Goal: Task Accomplishment & Management: Complete application form

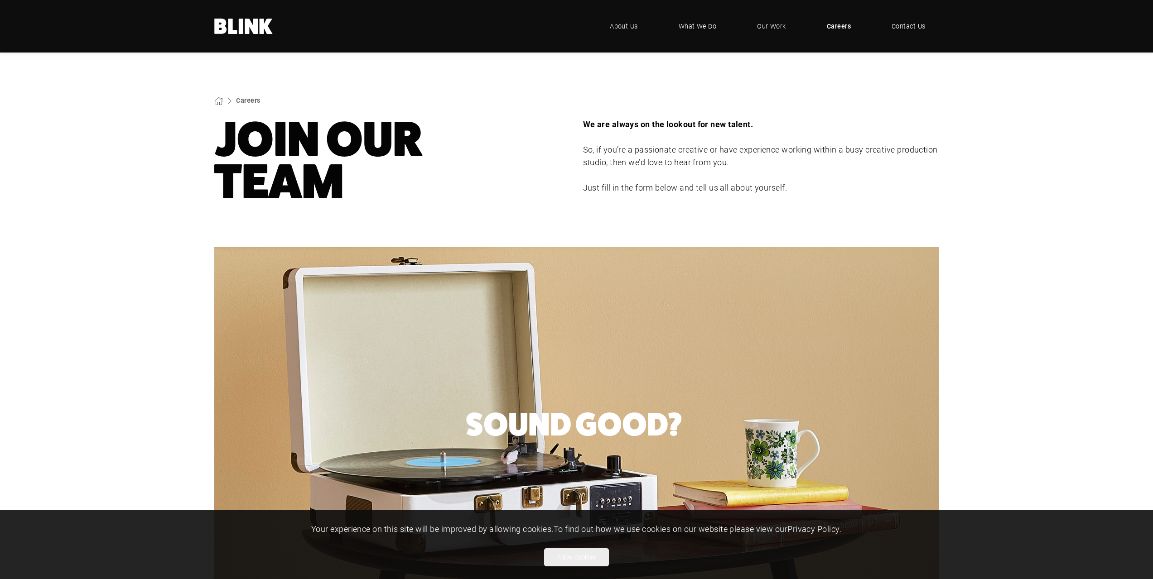
select select "CGI Artists - [GEOGRAPHIC_DATA]"
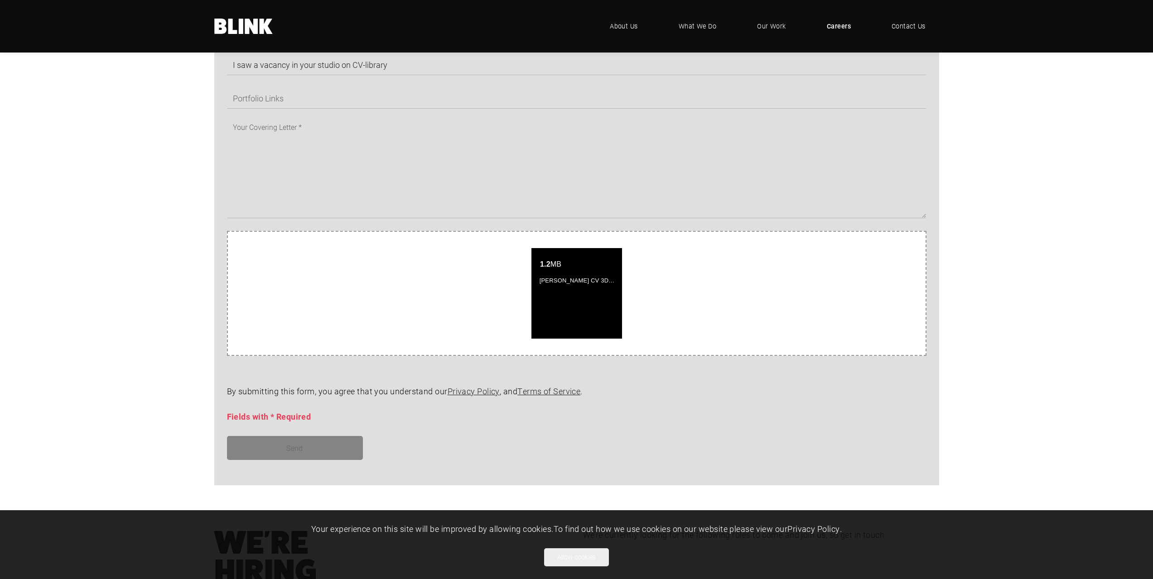
scroll to position [589, 0]
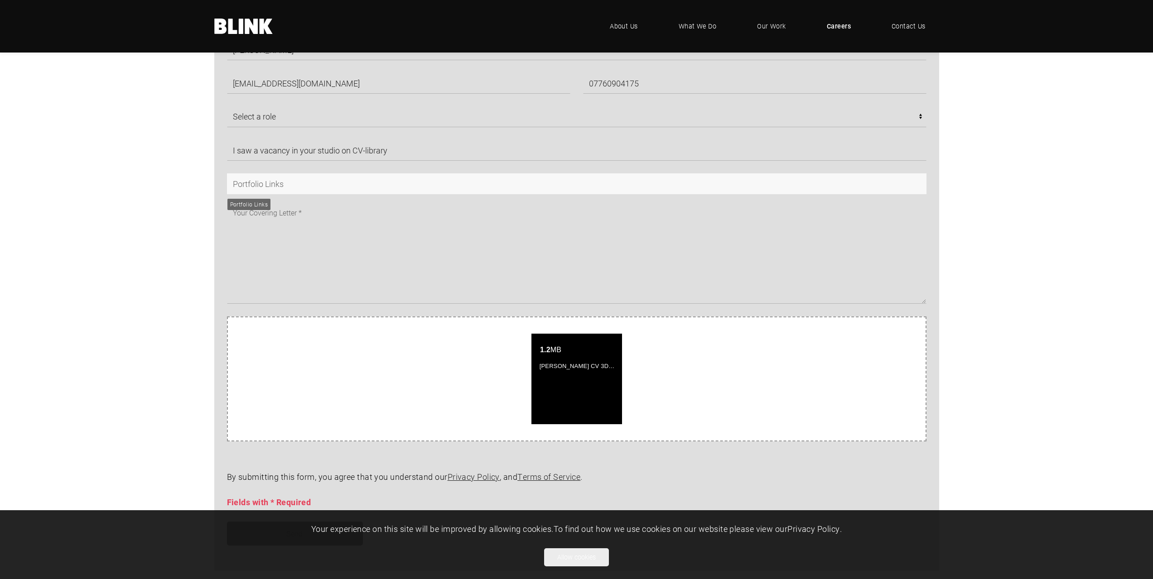
click at [288, 189] on input "text" at bounding box center [576, 183] width 699 height 21
paste input "https://www.behance.net/gallery/234090659/Portfolio"
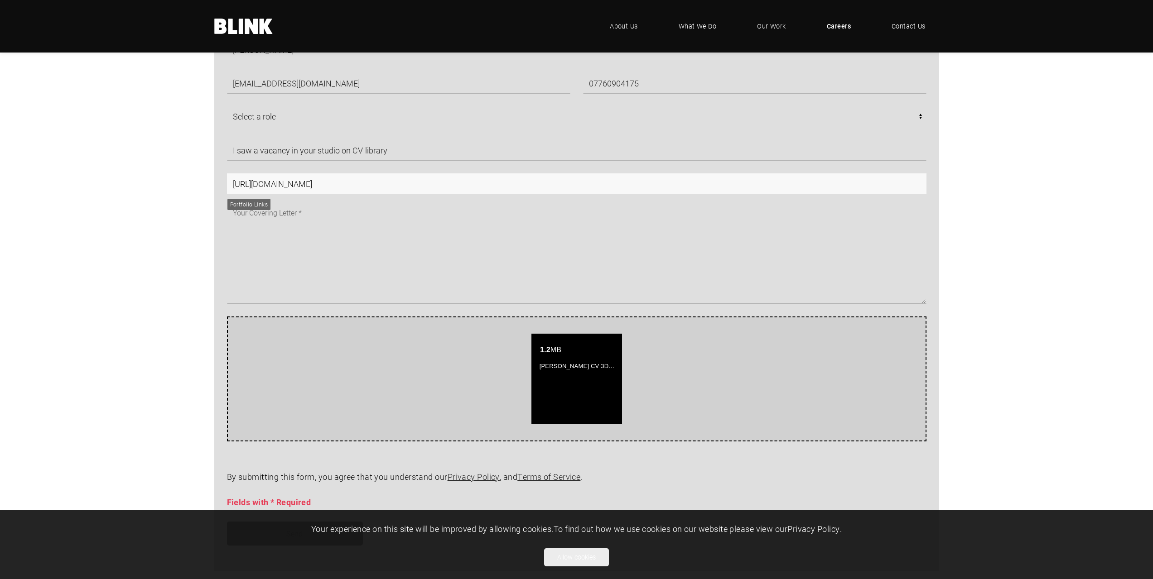
type input "https://www.behance.net/gallery/234090659/Portfolio"
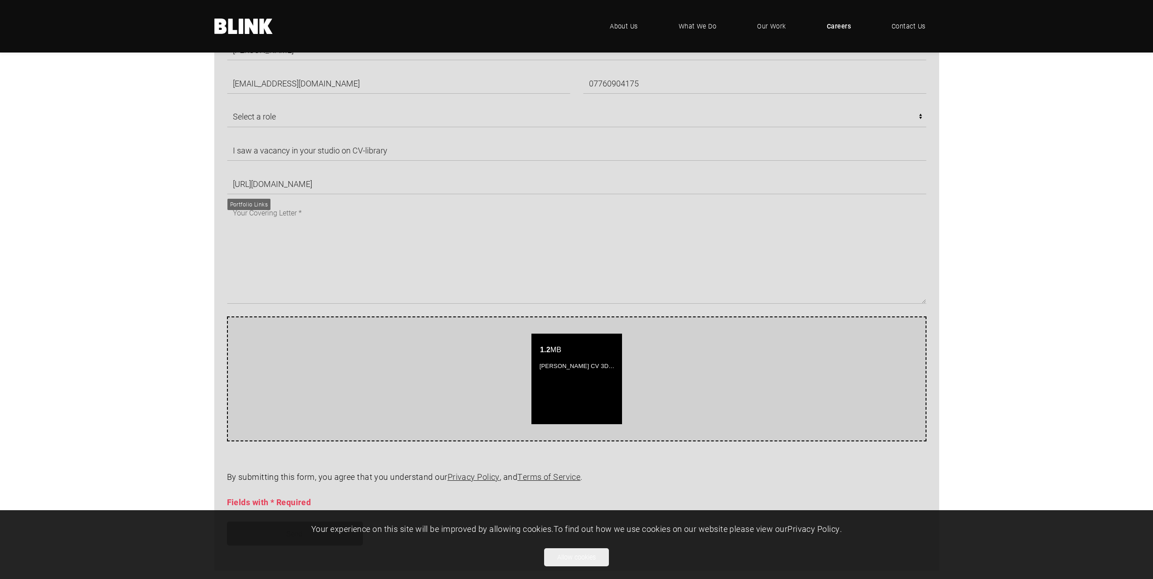
click at [305, 332] on div "Attach your documents by dropping them here or click to select one. 1.2 MB Anas…" at bounding box center [576, 379] width 699 height 125
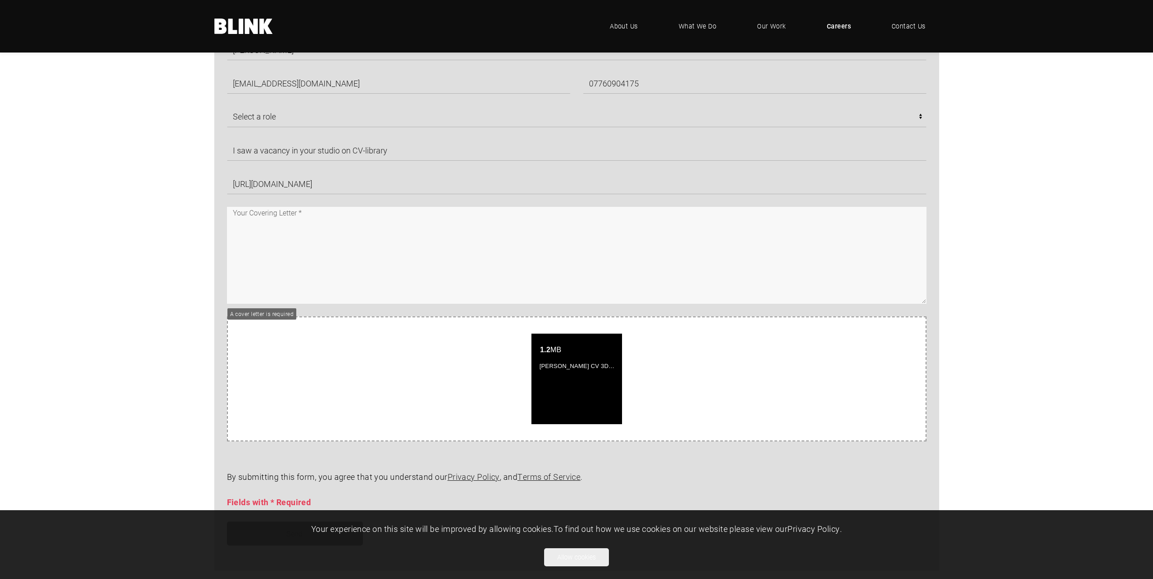
click at [362, 219] on textarea at bounding box center [576, 255] width 699 height 97
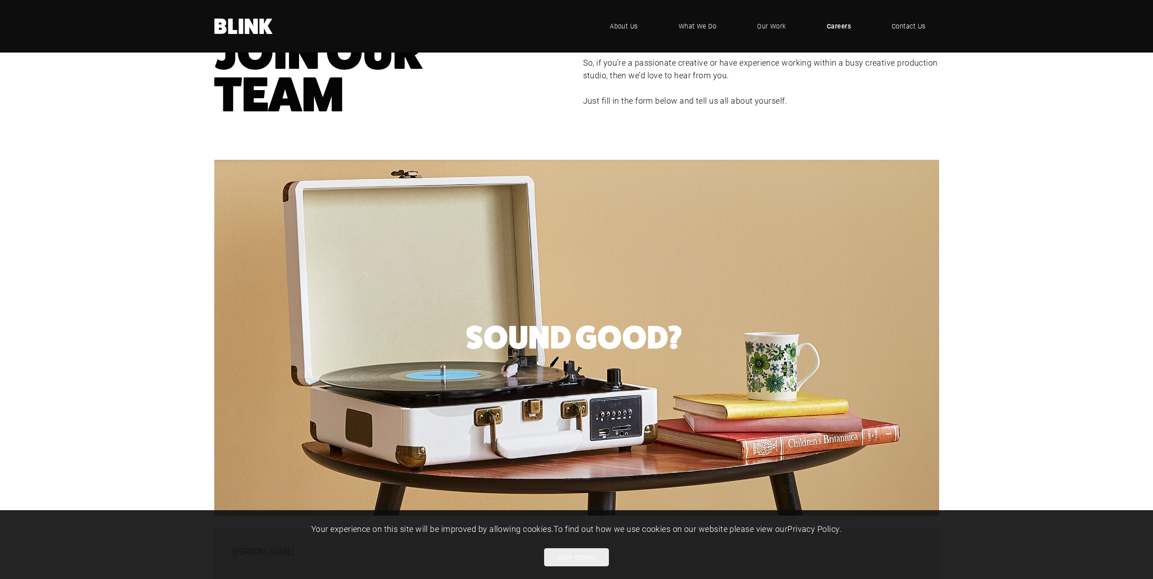
scroll to position [0, 0]
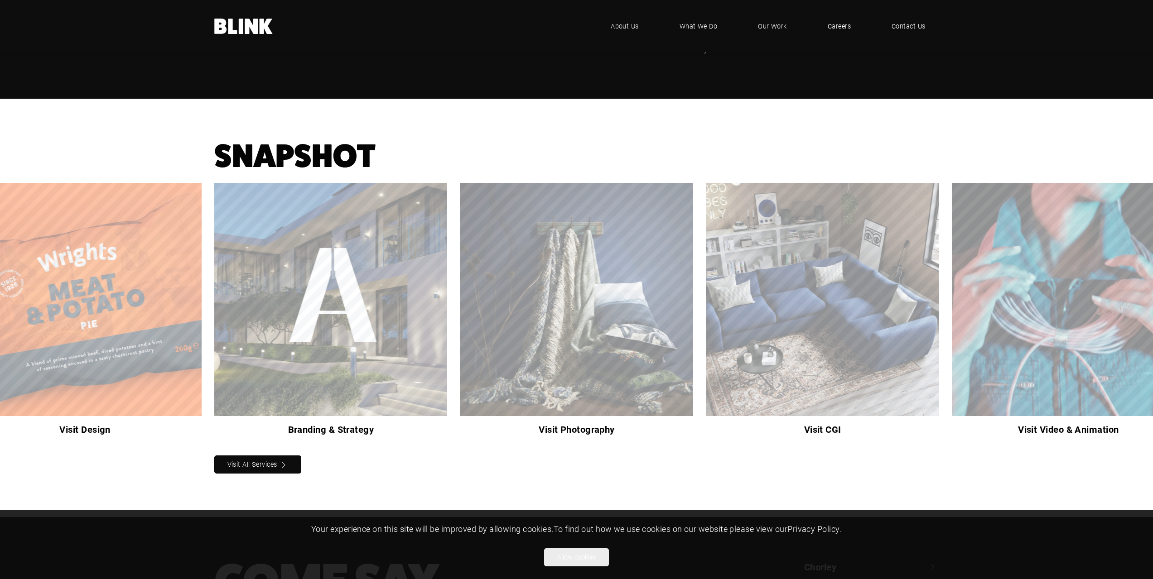
scroll to position [823, 0]
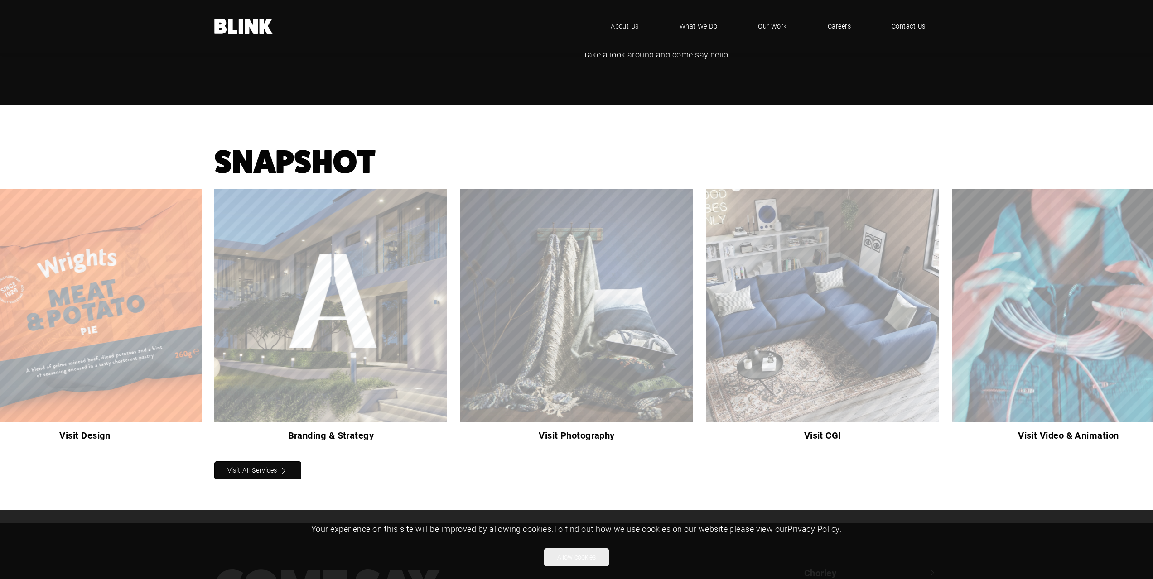
click at [0, 0] on div "Visit CGI" at bounding box center [0, 0] width 0 height 0
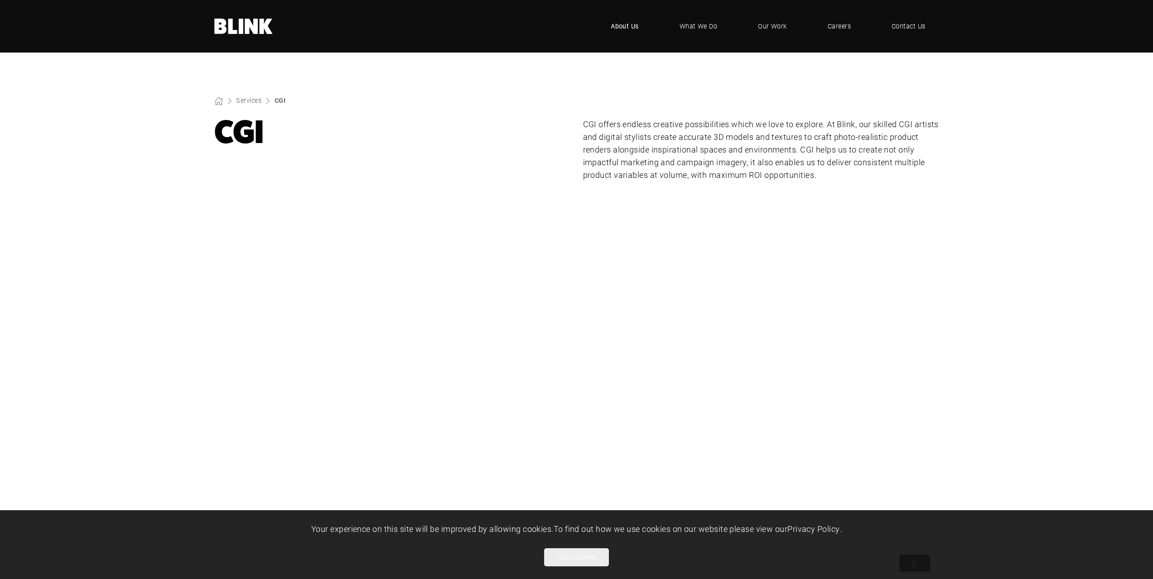
click at [617, 26] on span "About Us" at bounding box center [625, 26] width 28 height 10
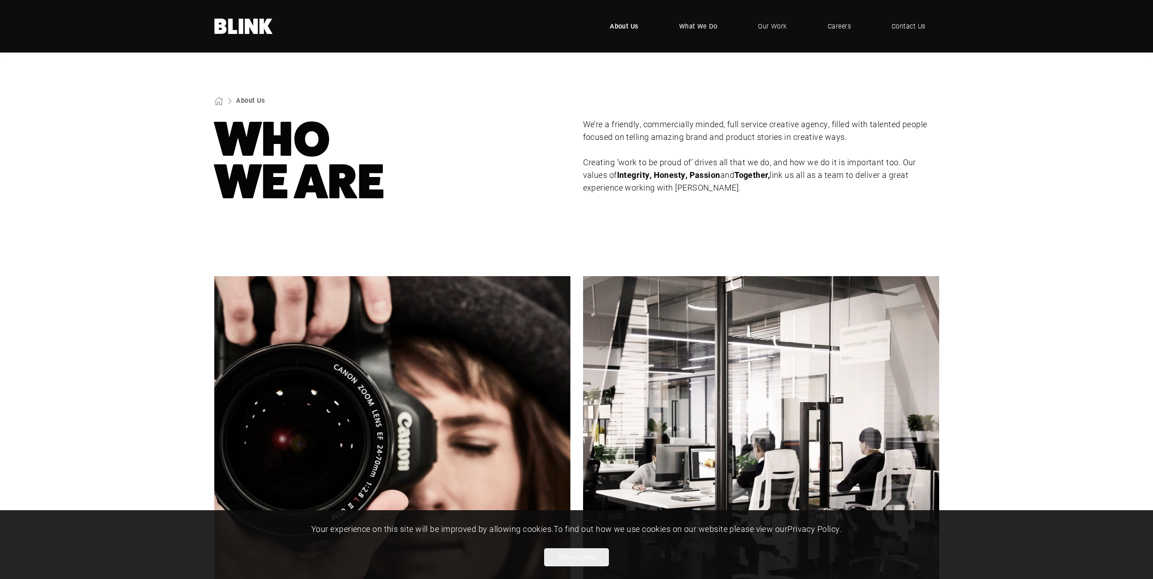
click at [702, 22] on span "What We Do" at bounding box center [698, 26] width 39 height 10
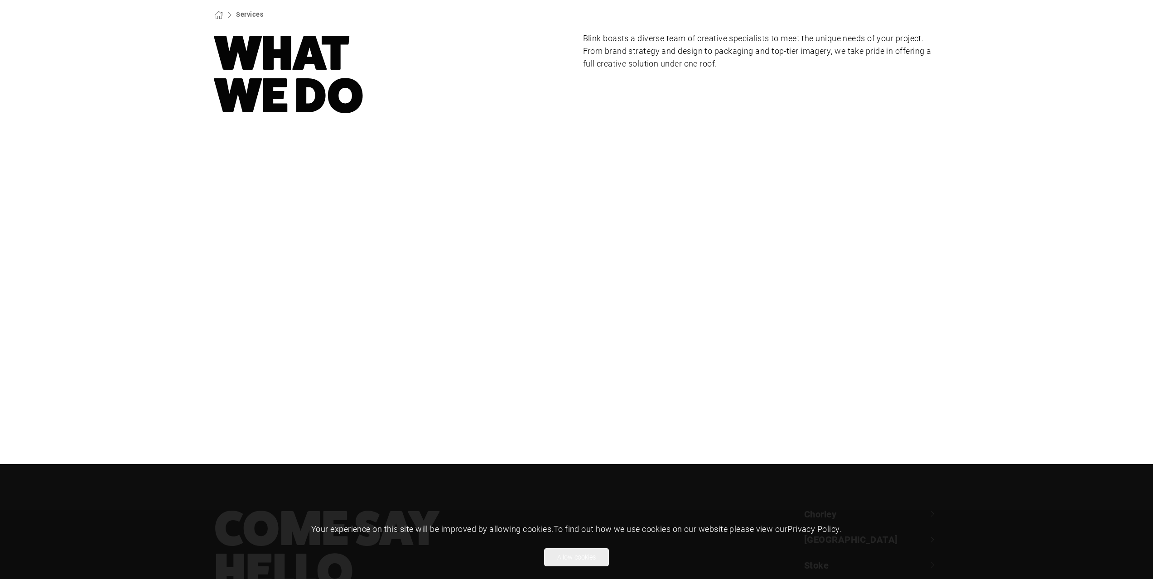
scroll to position [181, 0]
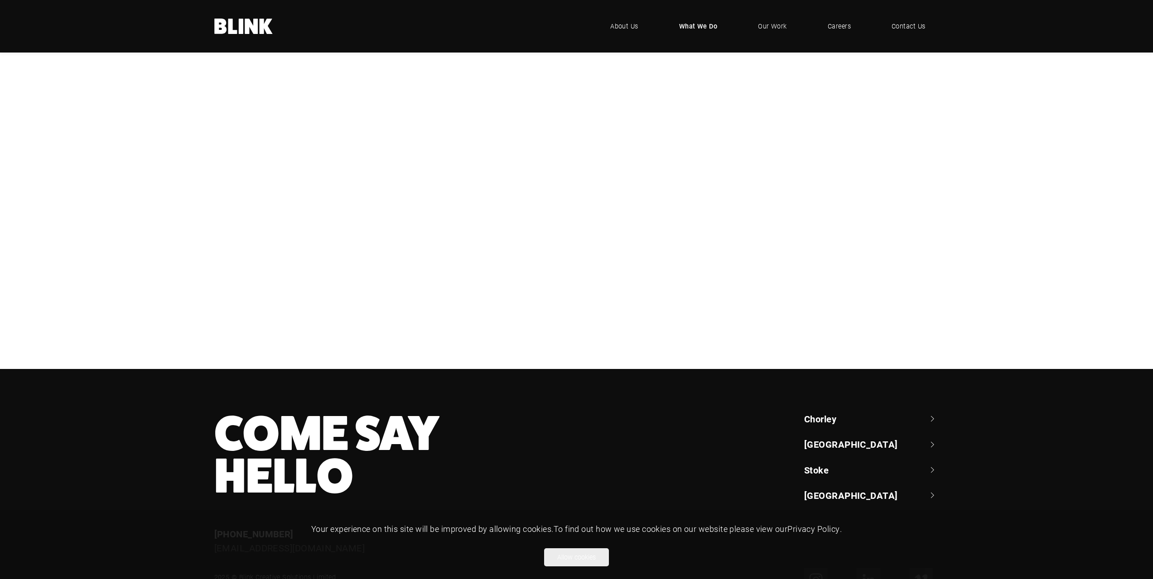
click at [0, 0] on div "CGI" at bounding box center [0, 0] width 0 height 0
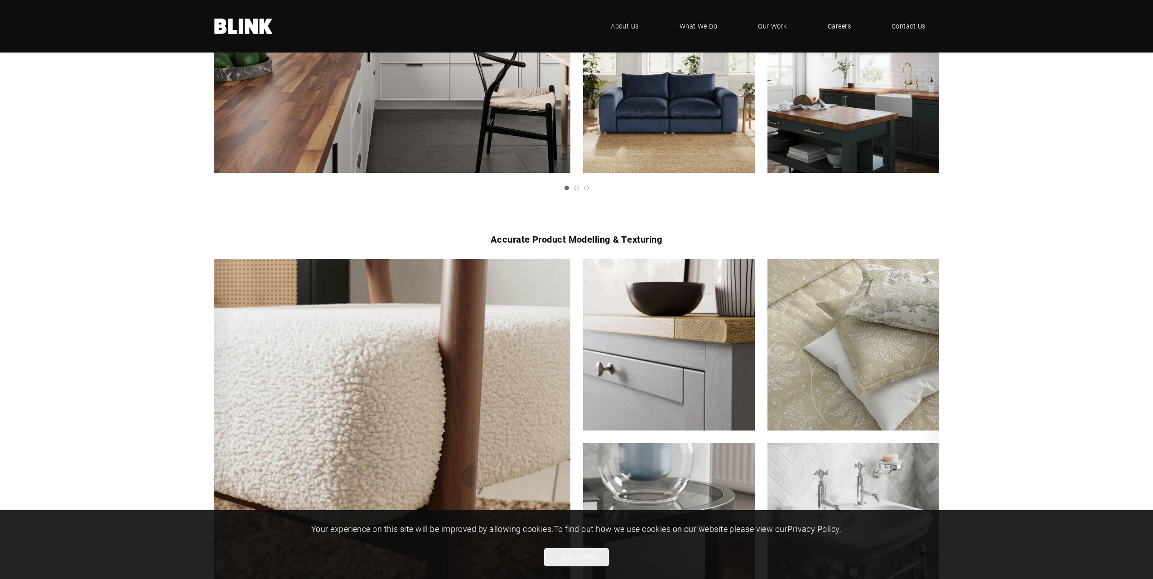
scroll to position [996, 0]
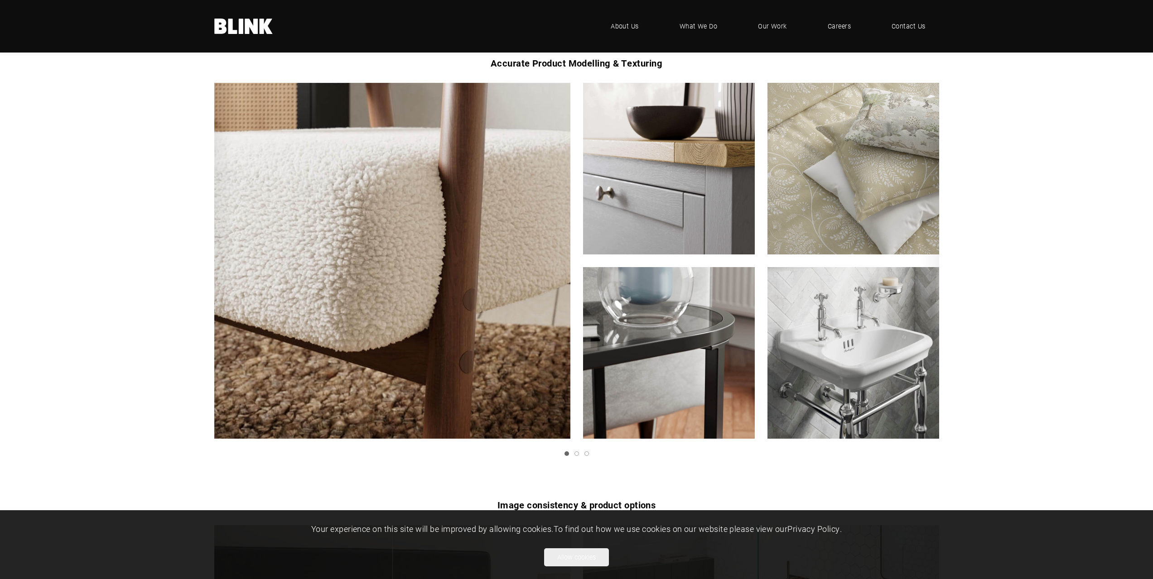
click at [0, 0] on icon "Next slide" at bounding box center [0, 0] width 0 height 0
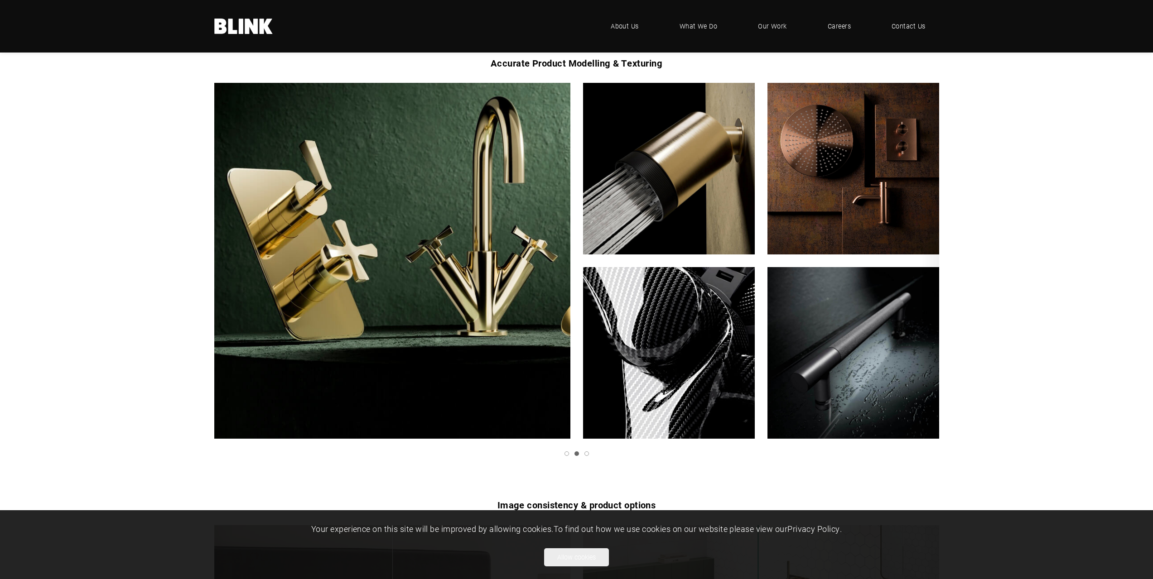
click at [0, 0] on icon "Next slide" at bounding box center [0, 0] width 0 height 0
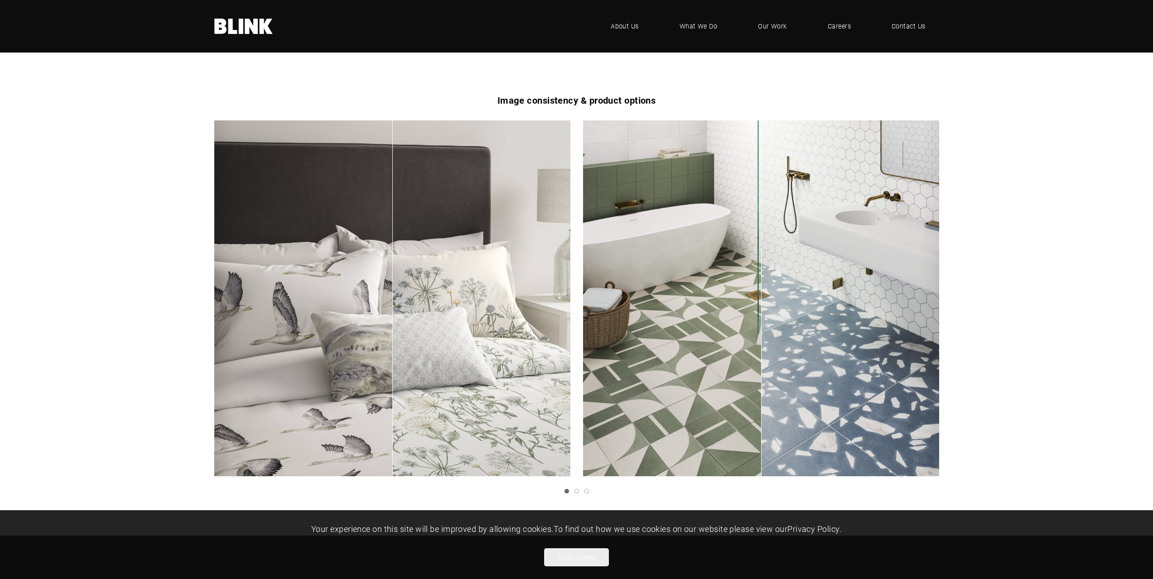
scroll to position [1585, 0]
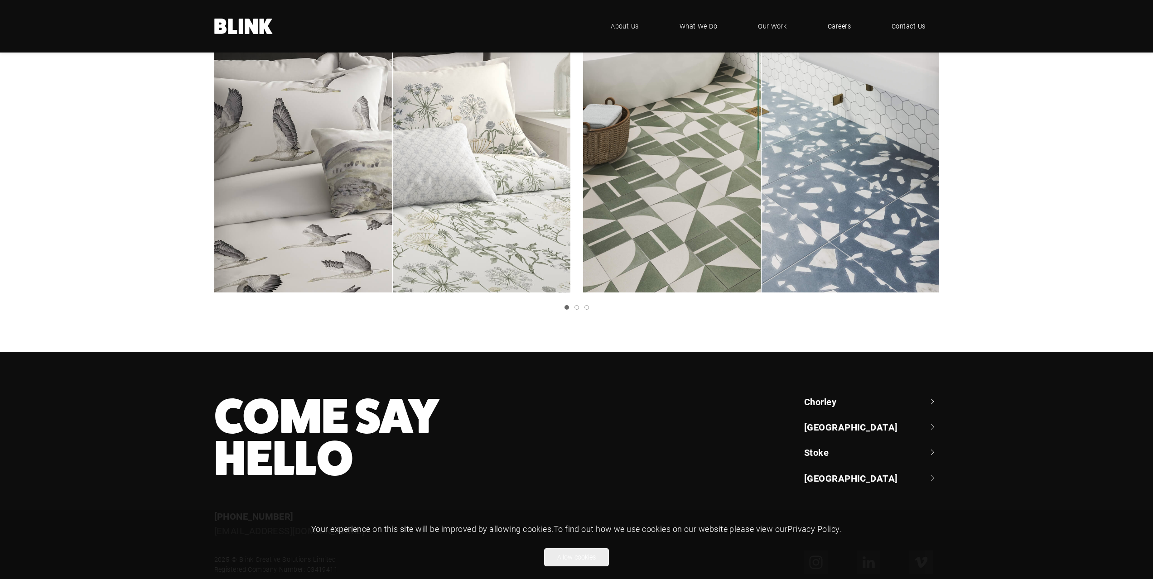
click at [0, 0] on link "Next slide" at bounding box center [0, 0] width 0 height 0
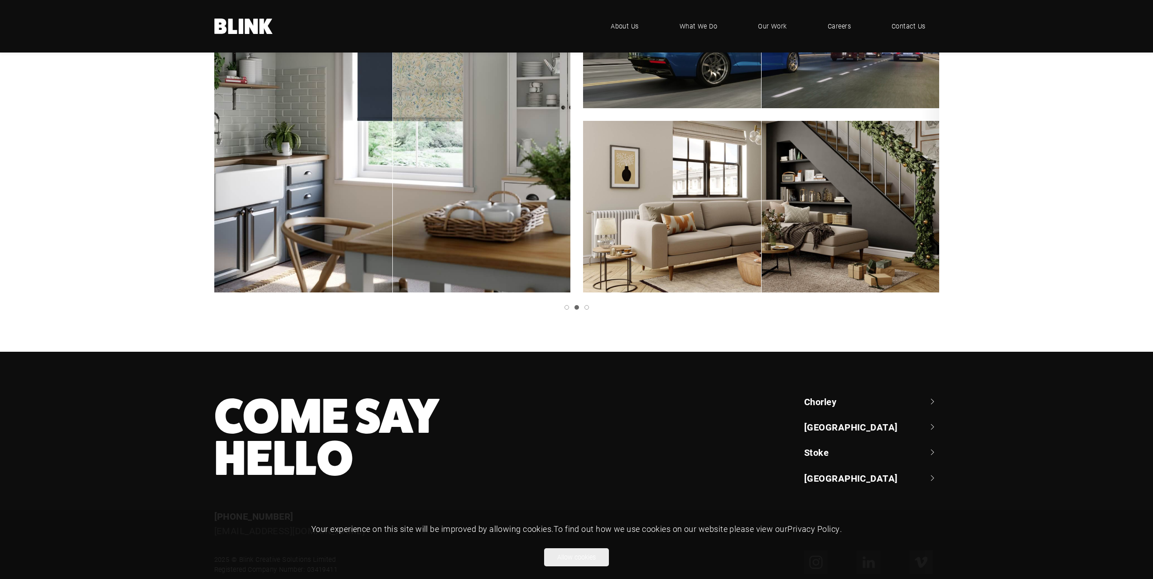
click at [0, 0] on link "Next slide" at bounding box center [0, 0] width 0 height 0
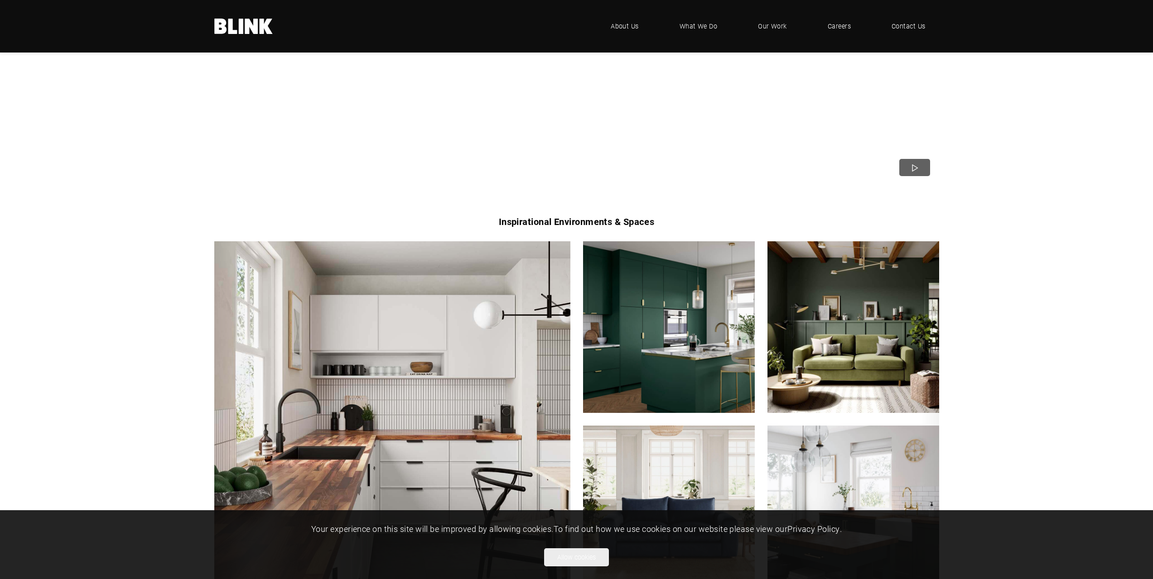
scroll to position [498, 0]
